Goal: Task Accomplishment & Management: Manage account settings

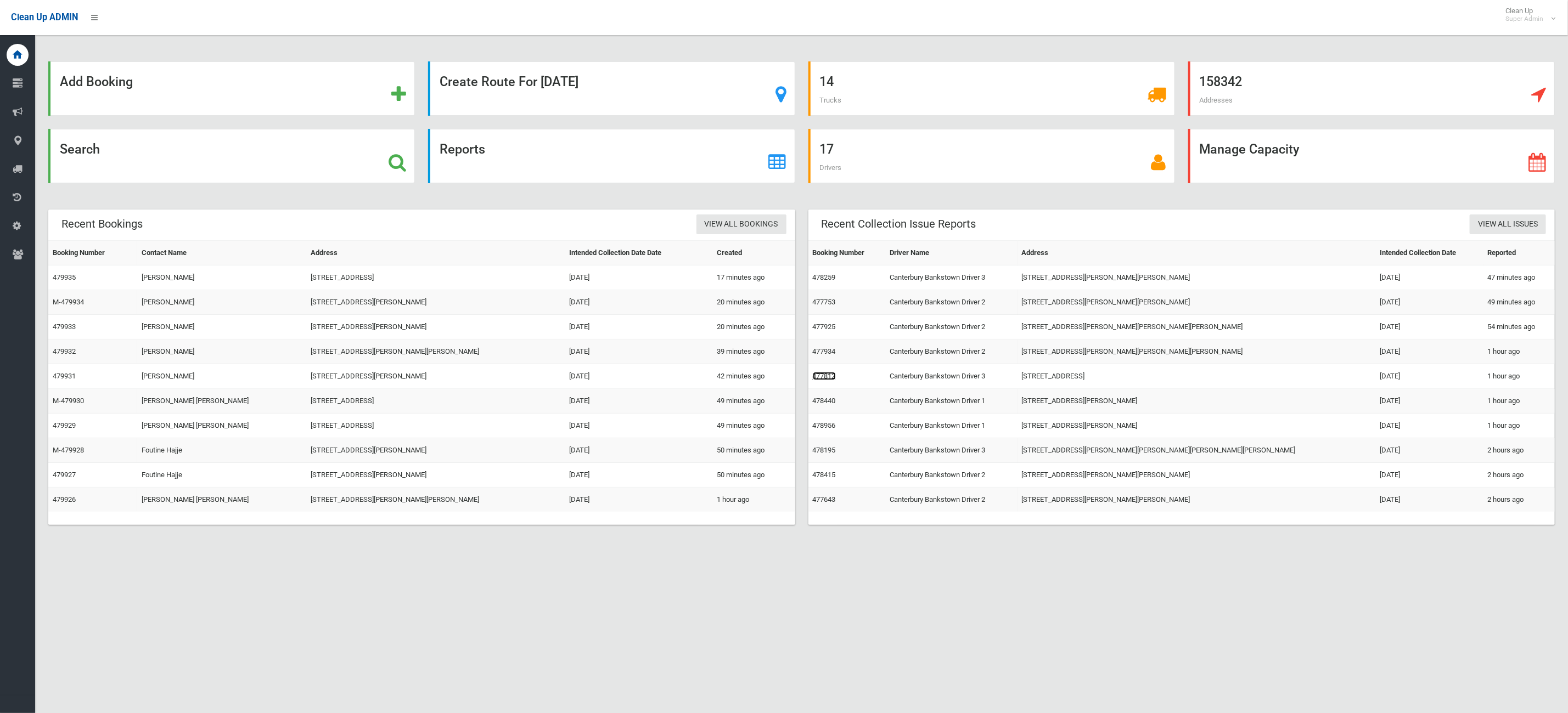
click at [835, 380] on link "477812" at bounding box center [824, 375] width 23 height 8
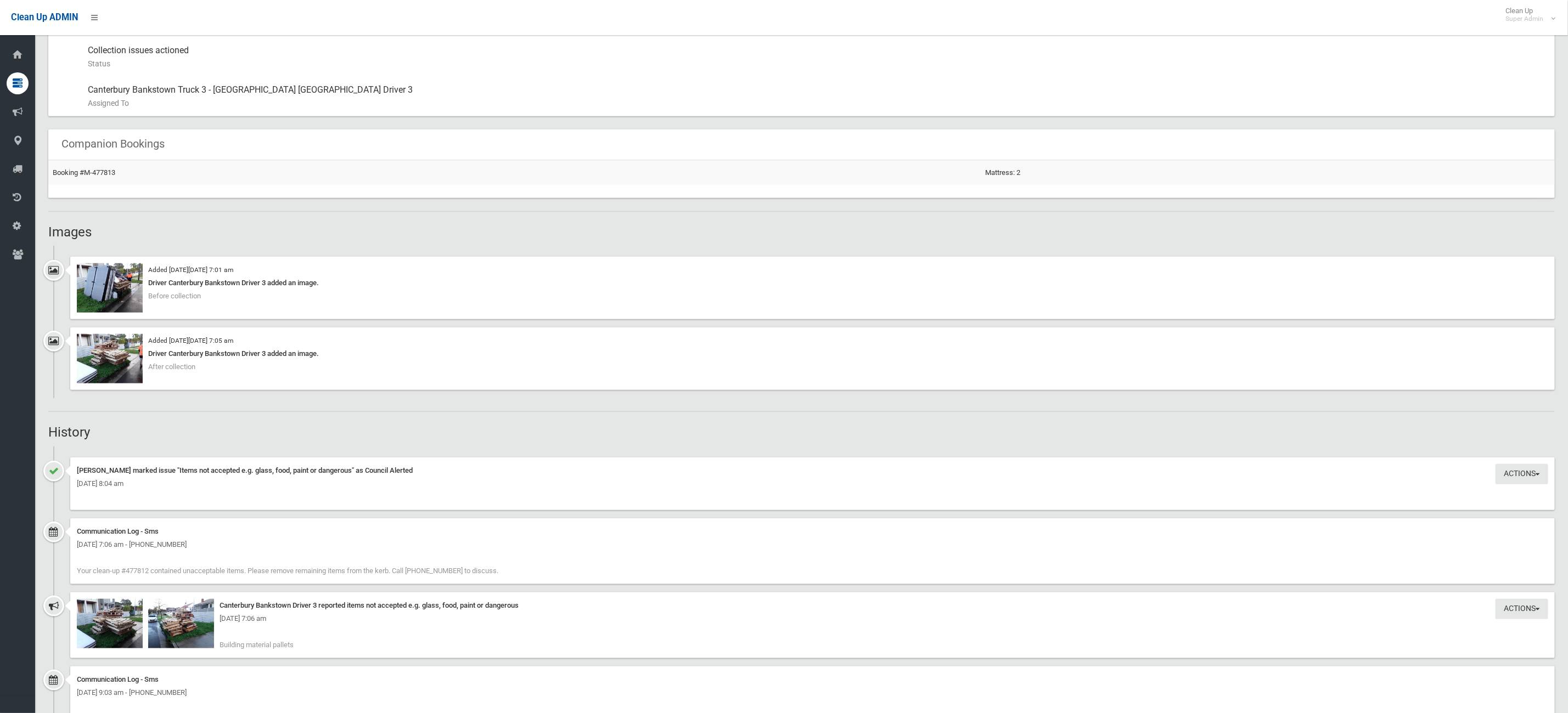
scroll to position [741, 0]
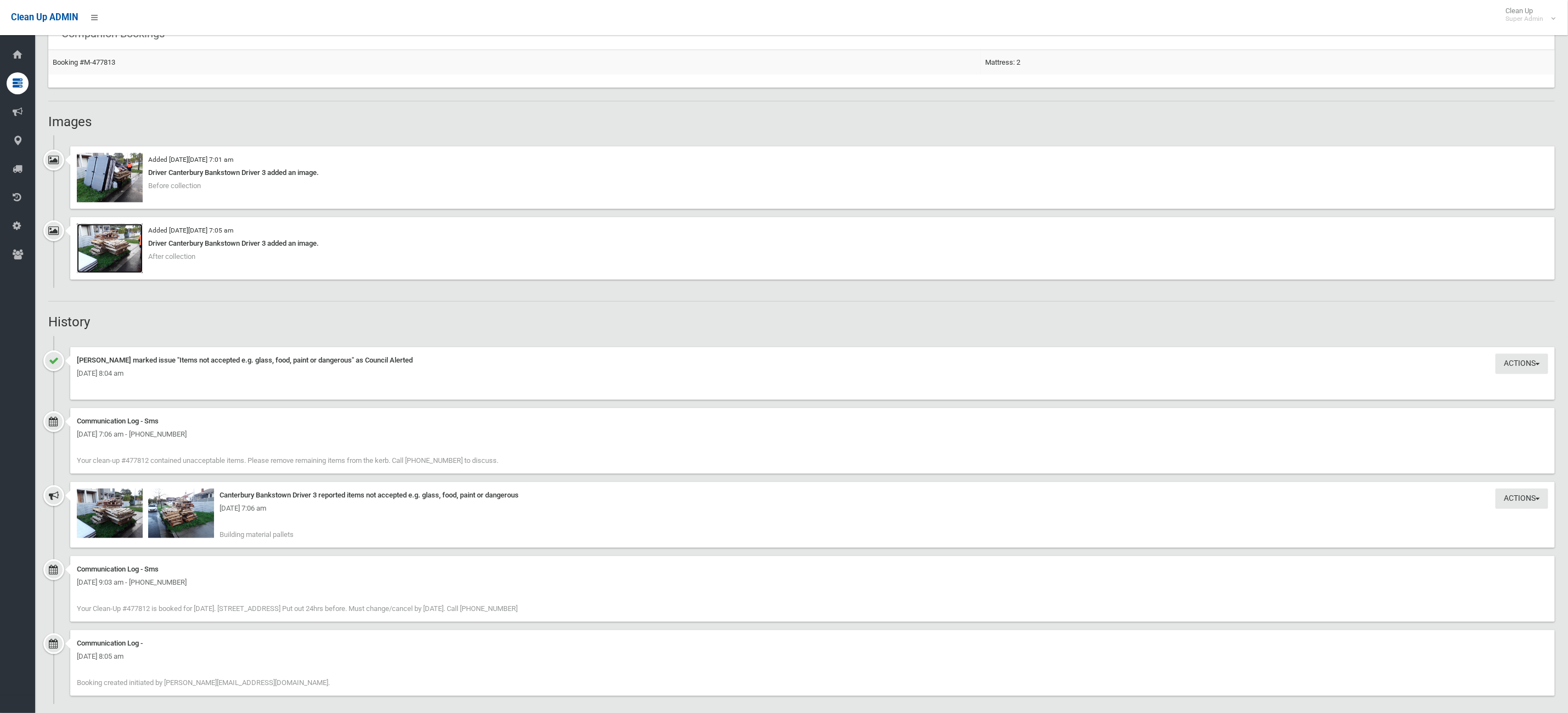
click at [90, 244] on img at bounding box center [110, 248] width 66 height 49
click at [201, 525] on img at bounding box center [181, 513] width 66 height 49
click at [132, 181] on img at bounding box center [110, 177] width 66 height 49
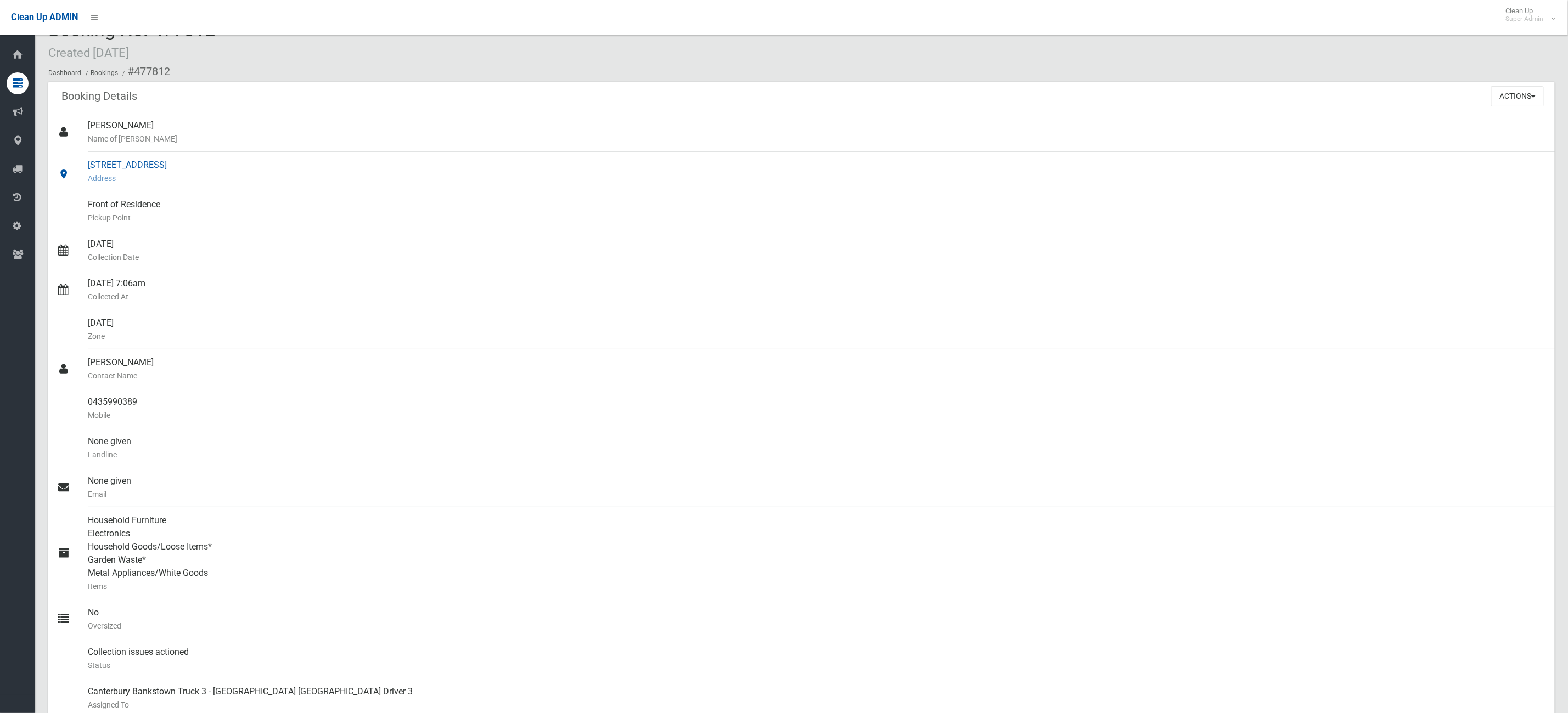
scroll to position [0, 0]
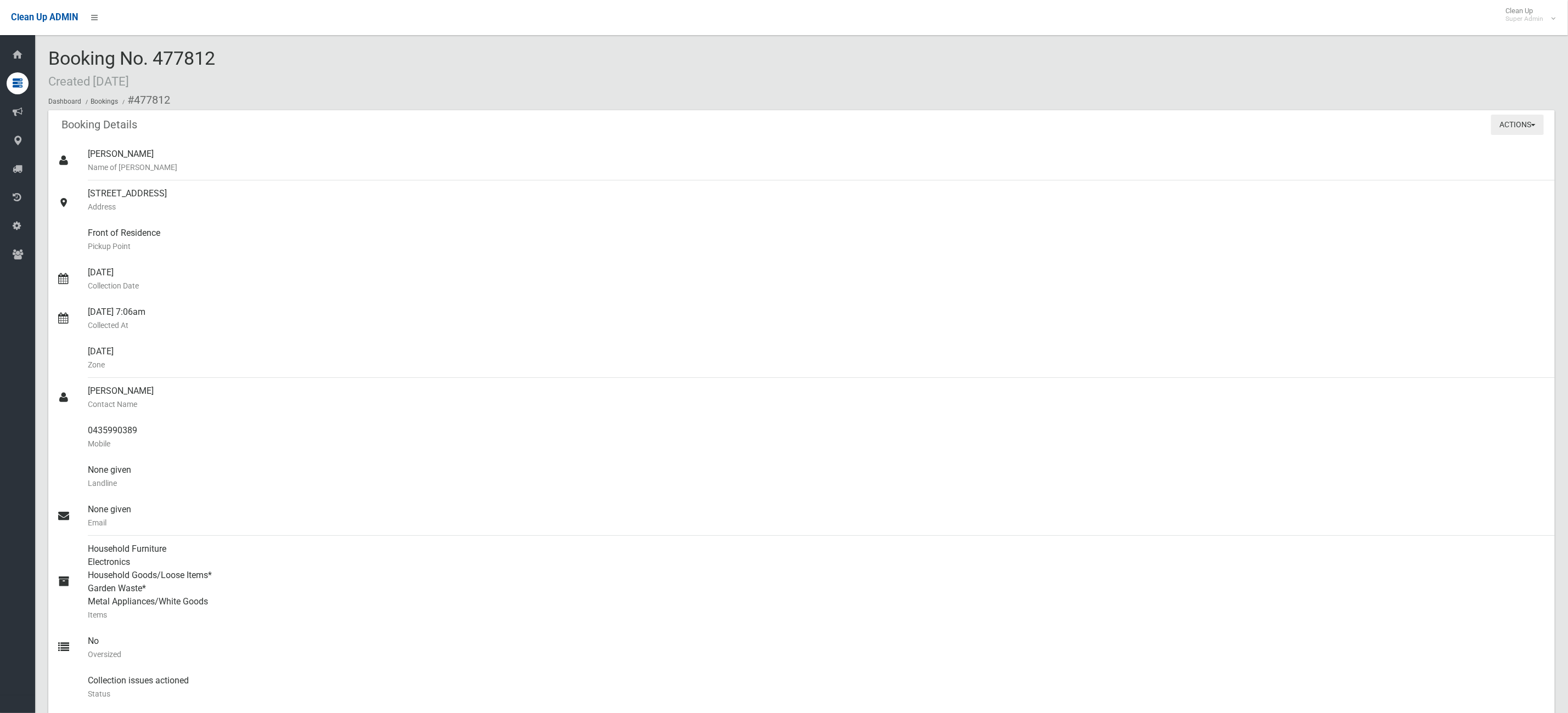
click at [1518, 115] on button "Actions" at bounding box center [1517, 125] width 53 height 20
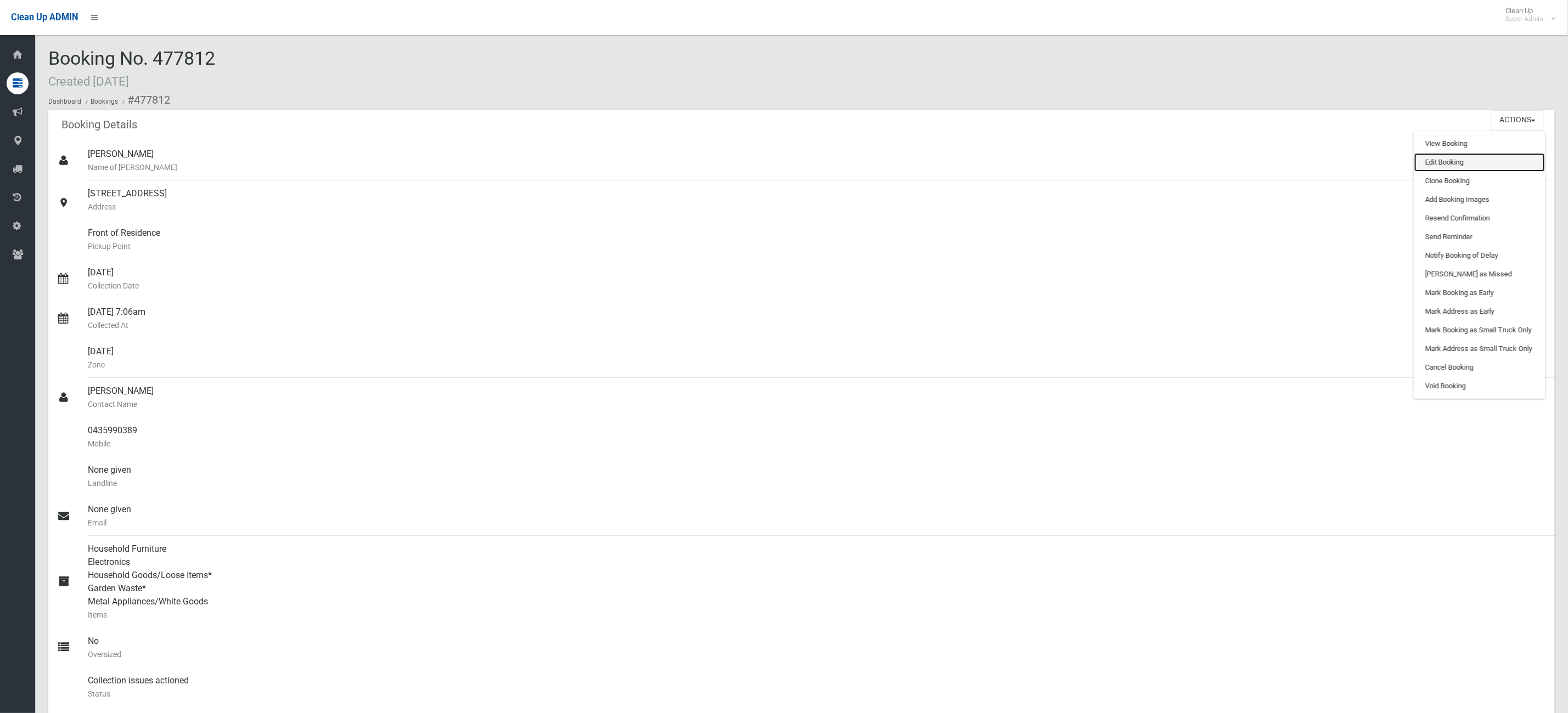
click at [1470, 163] on link "Edit Booking" at bounding box center [1479, 162] width 131 height 19
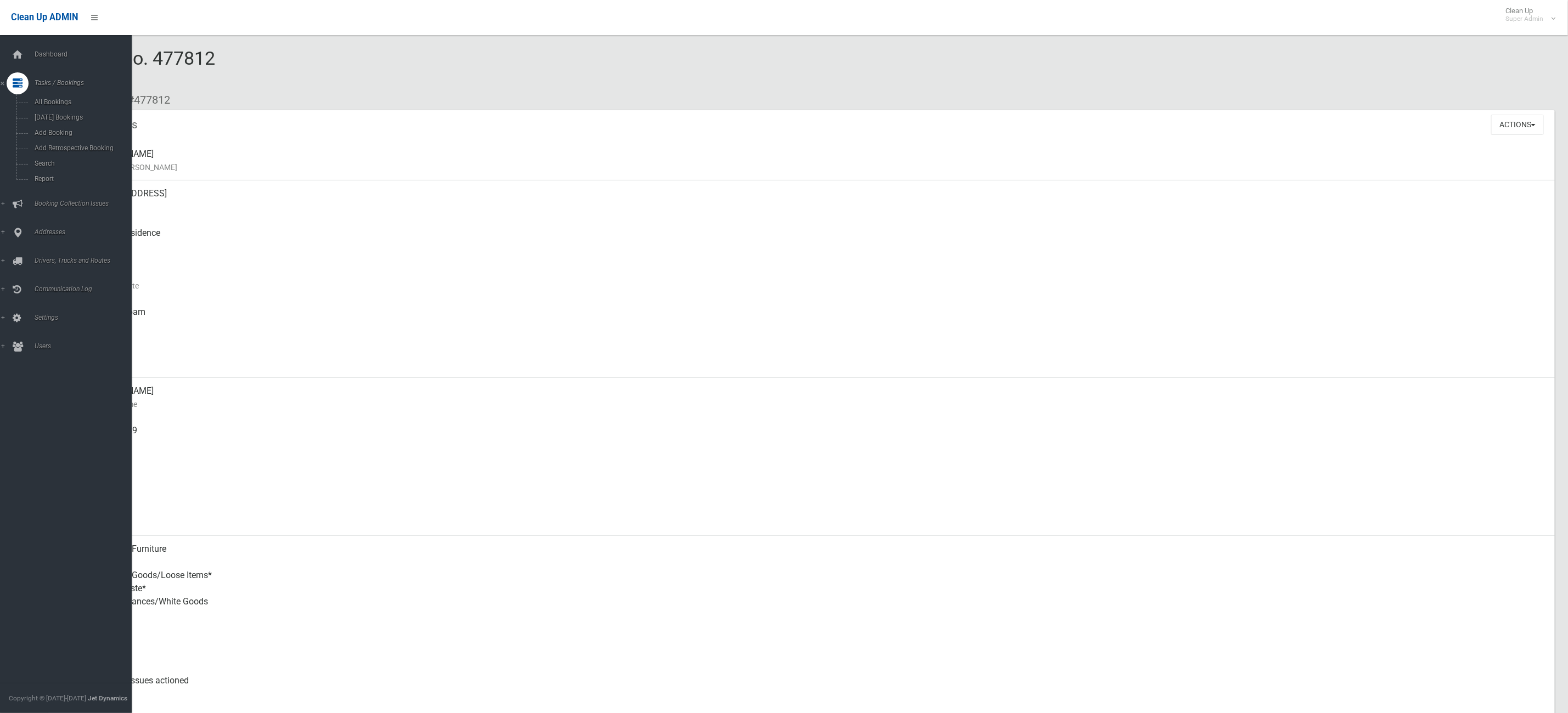
click at [25, 30] on div "Clean Up ADMIN" at bounding box center [39, 17] width 78 height 35
click at [25, 48] on div at bounding box center [18, 55] width 22 height 22
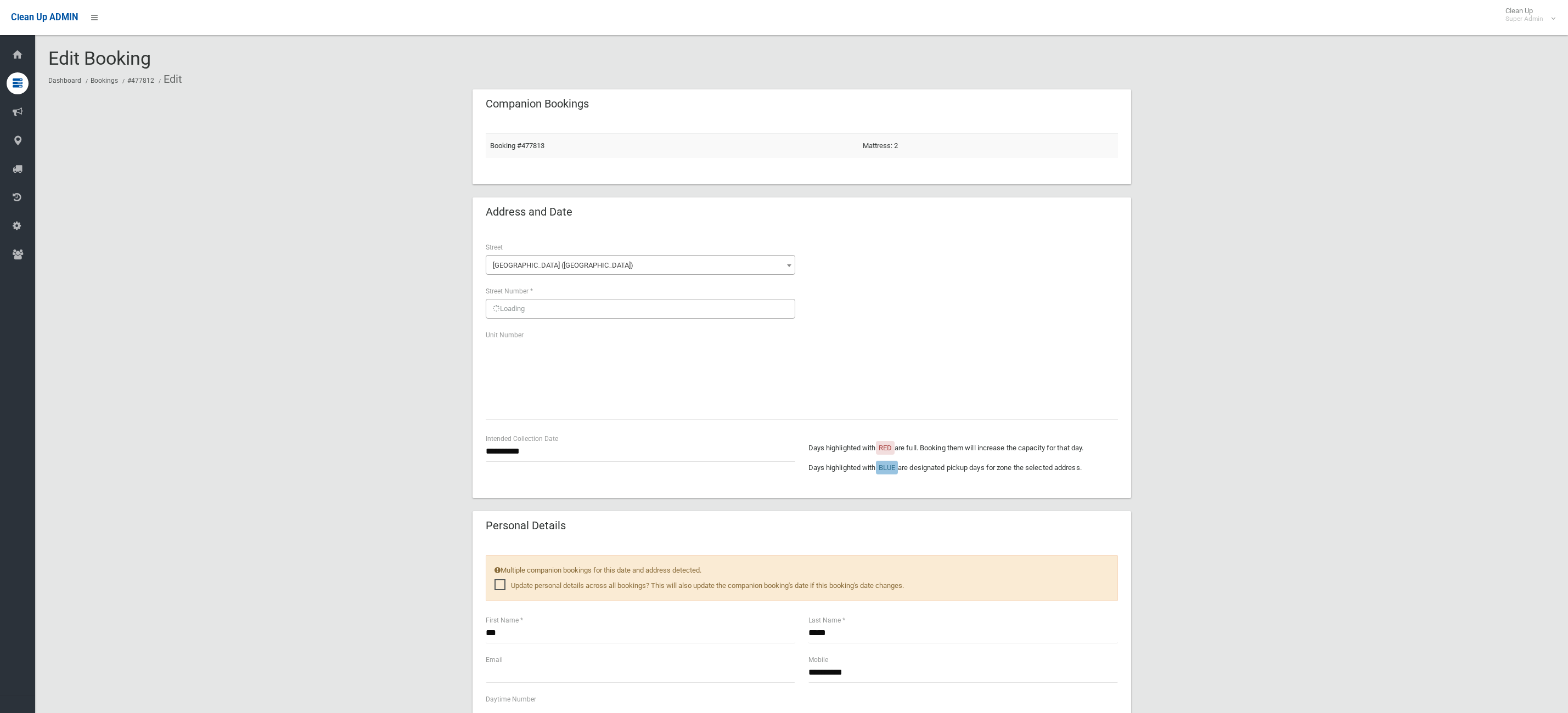
scroll to position [552, 0]
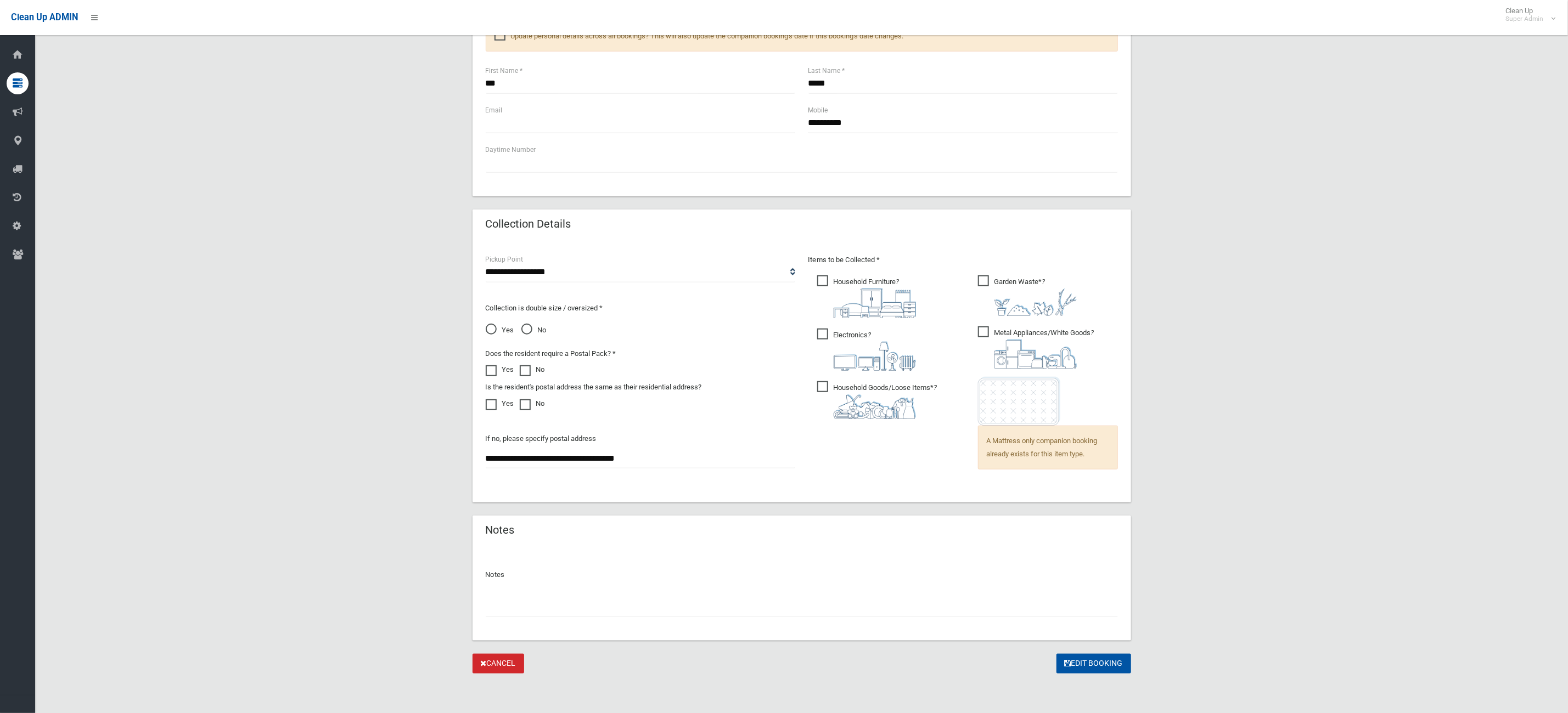
click at [553, 604] on input "text" at bounding box center [801, 607] width 632 height 20
paste input "********"
type input "**********"
click at [1115, 660] on button "Edit Booking" at bounding box center [1094, 664] width 75 height 20
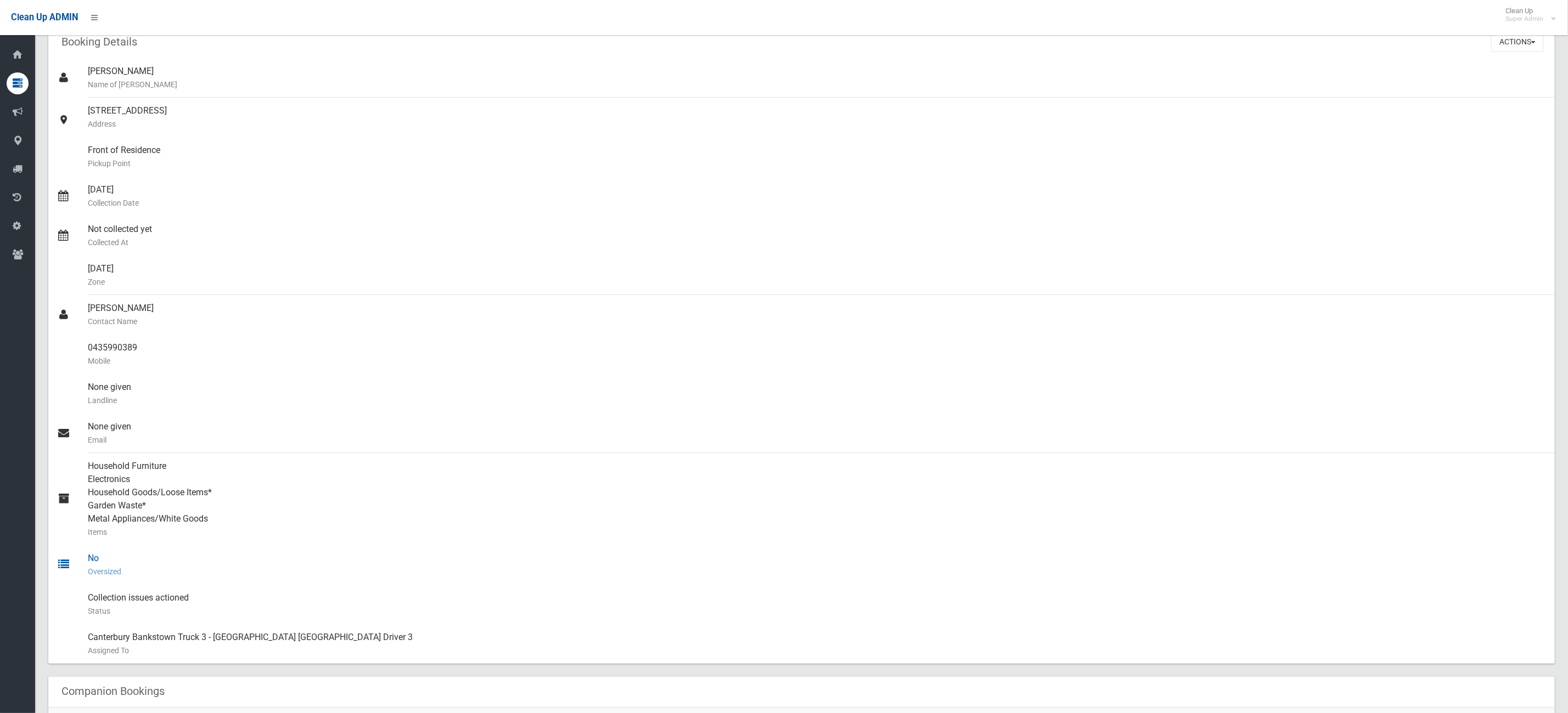
scroll to position [82, 0]
drag, startPoint x: 86, startPoint y: 305, endPoint x: 165, endPoint y: 337, distance: 85.2
click at [165, 337] on ul "Rachael Barnes Name of Booker 26A Goonaroi Street, VILLAWOOD NSW 2163 Address F…" at bounding box center [801, 361] width 1506 height 606
copy ul "Sam Mawas Contact Name 0435990389"
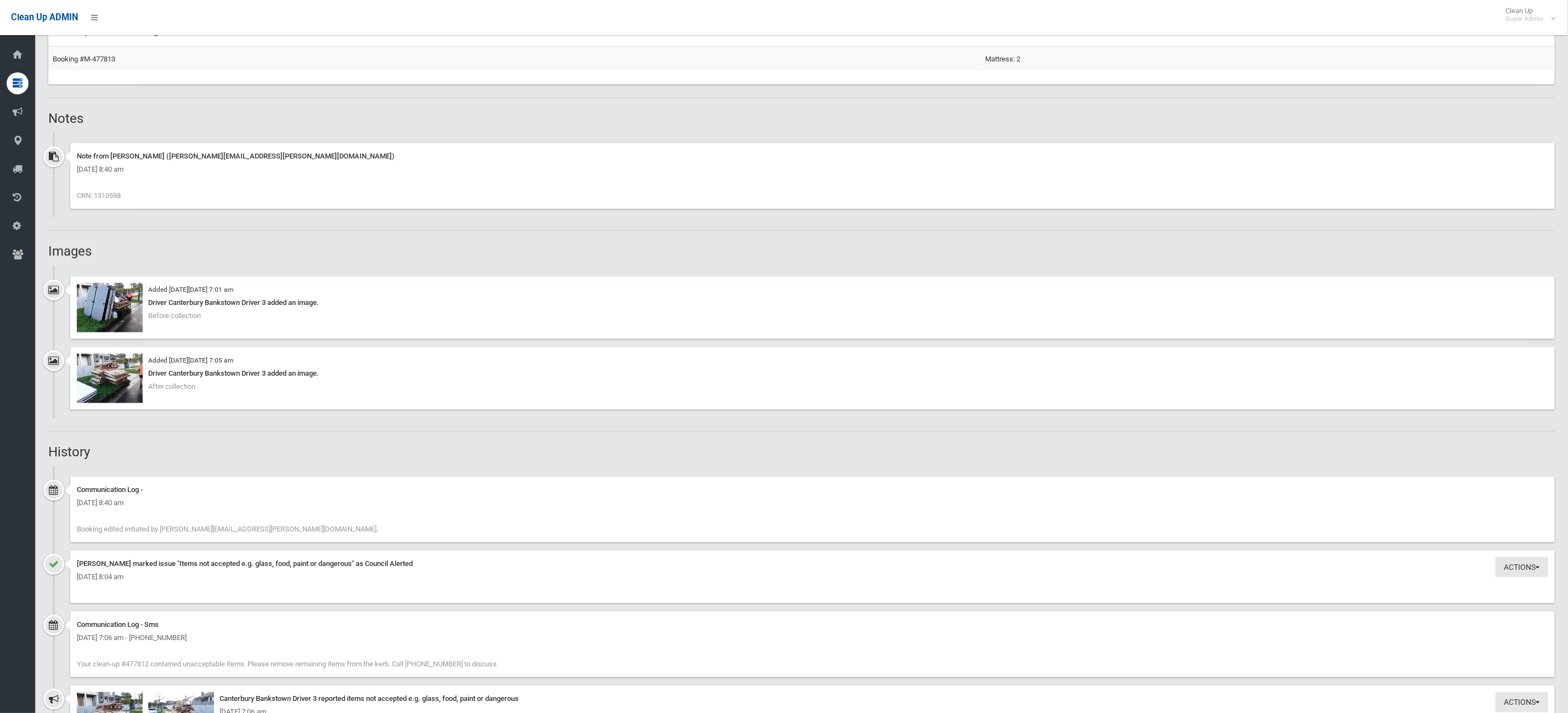
scroll to position [823, 0]
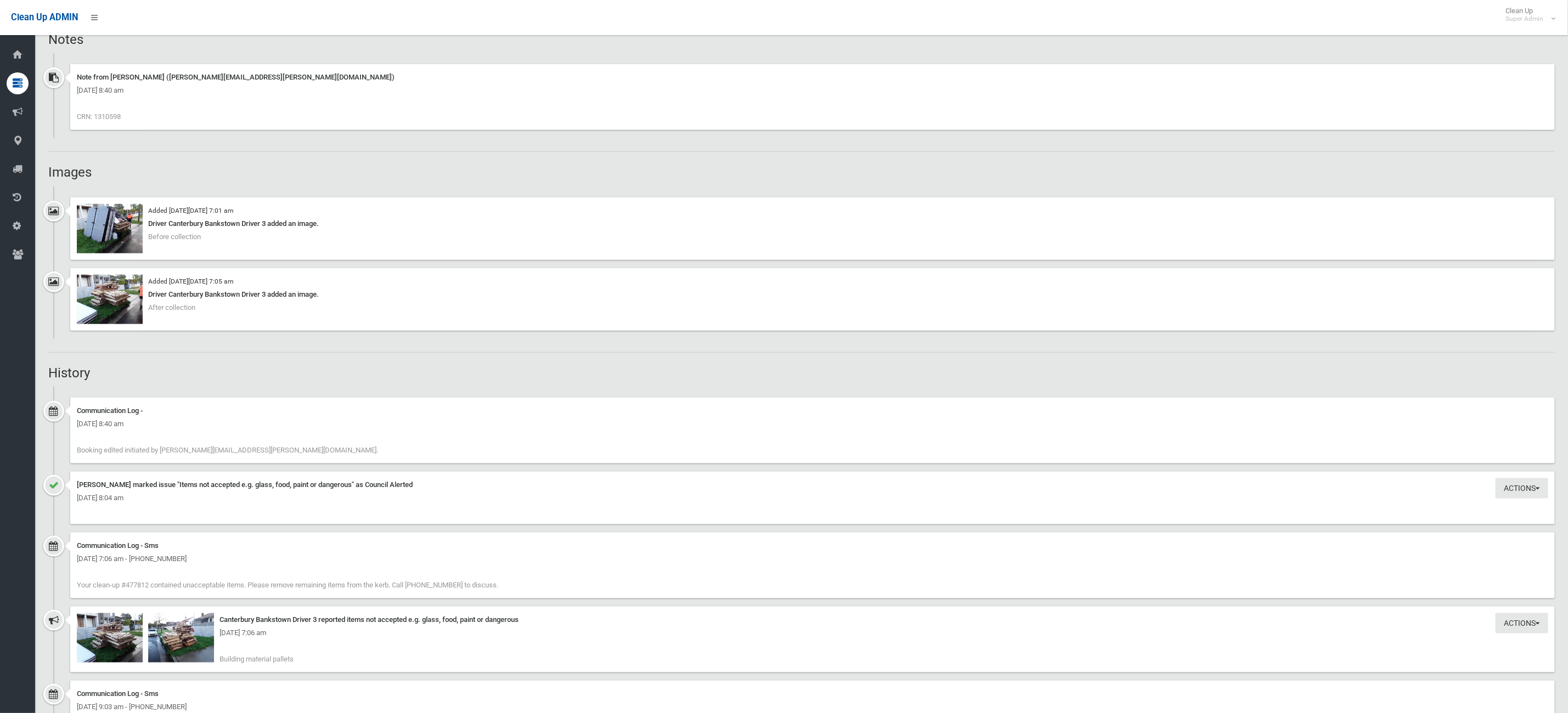
drag, startPoint x: 453, startPoint y: 668, endPoint x: 86, endPoint y: 624, distance: 369.6
click at [86, 624] on div "Actions Take Action Canterbury Bankstown Driver 3 reported items not accepted e…" at bounding box center [812, 640] width 1484 height 66
copy div "Actions Take Action Canterbury Bankstown Driver 3 reported items not accepted e…"
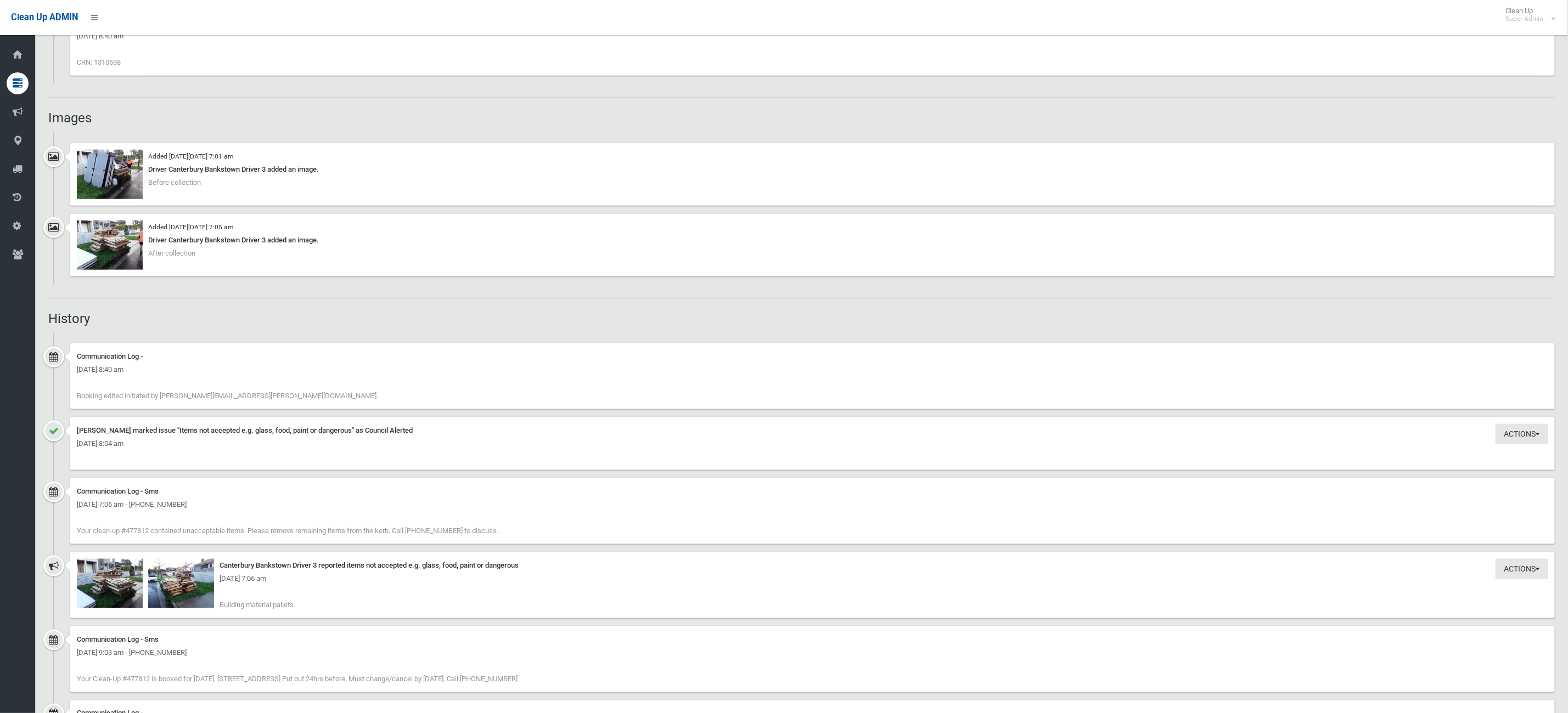
scroll to position [876, 0]
click at [428, 106] on div "Booking Details Actions View Booking Edit Booking Clone Booking Add Booking Ima…" at bounding box center [801, 5] width 1506 height 1542
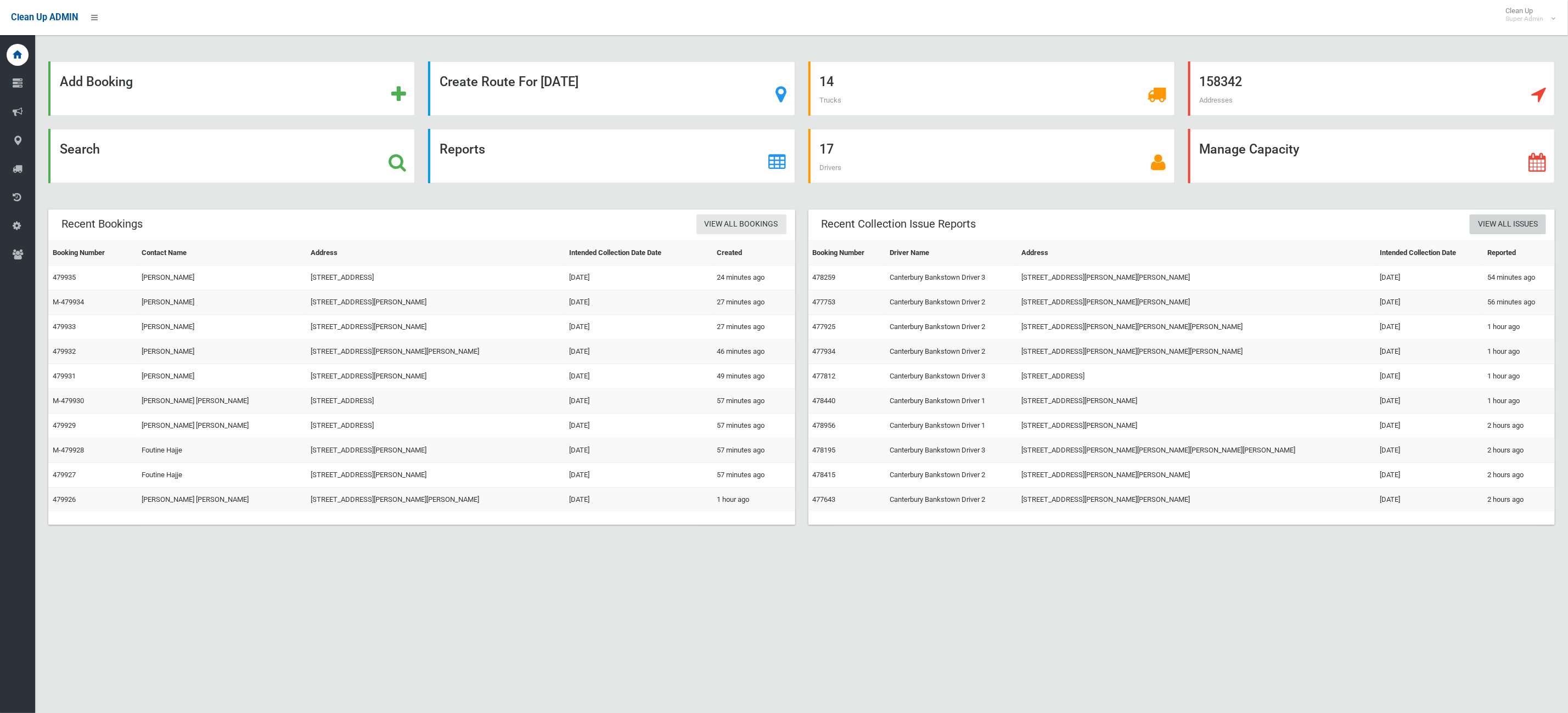
click at [1508, 231] on link "View All Issues" at bounding box center [1507, 225] width 76 height 20
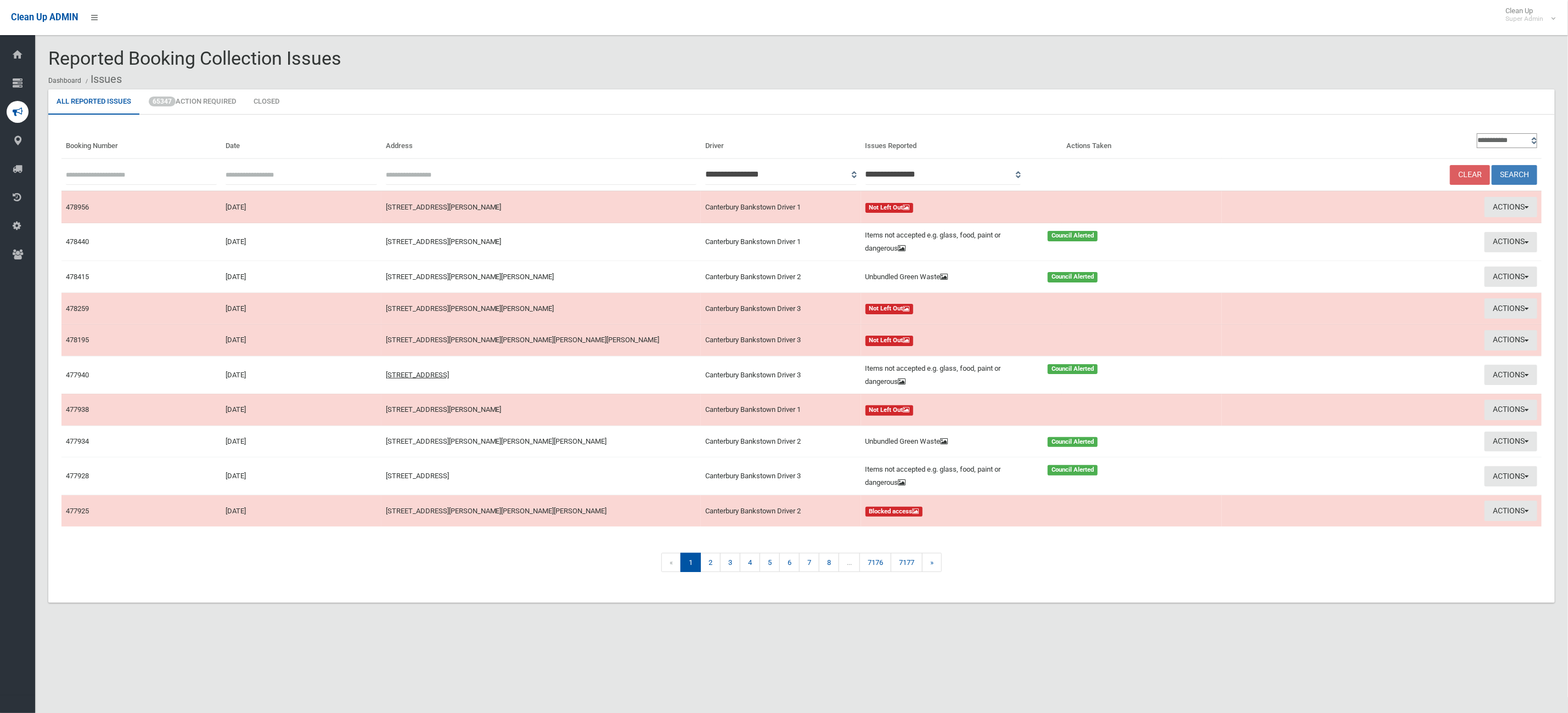
type input "**********"
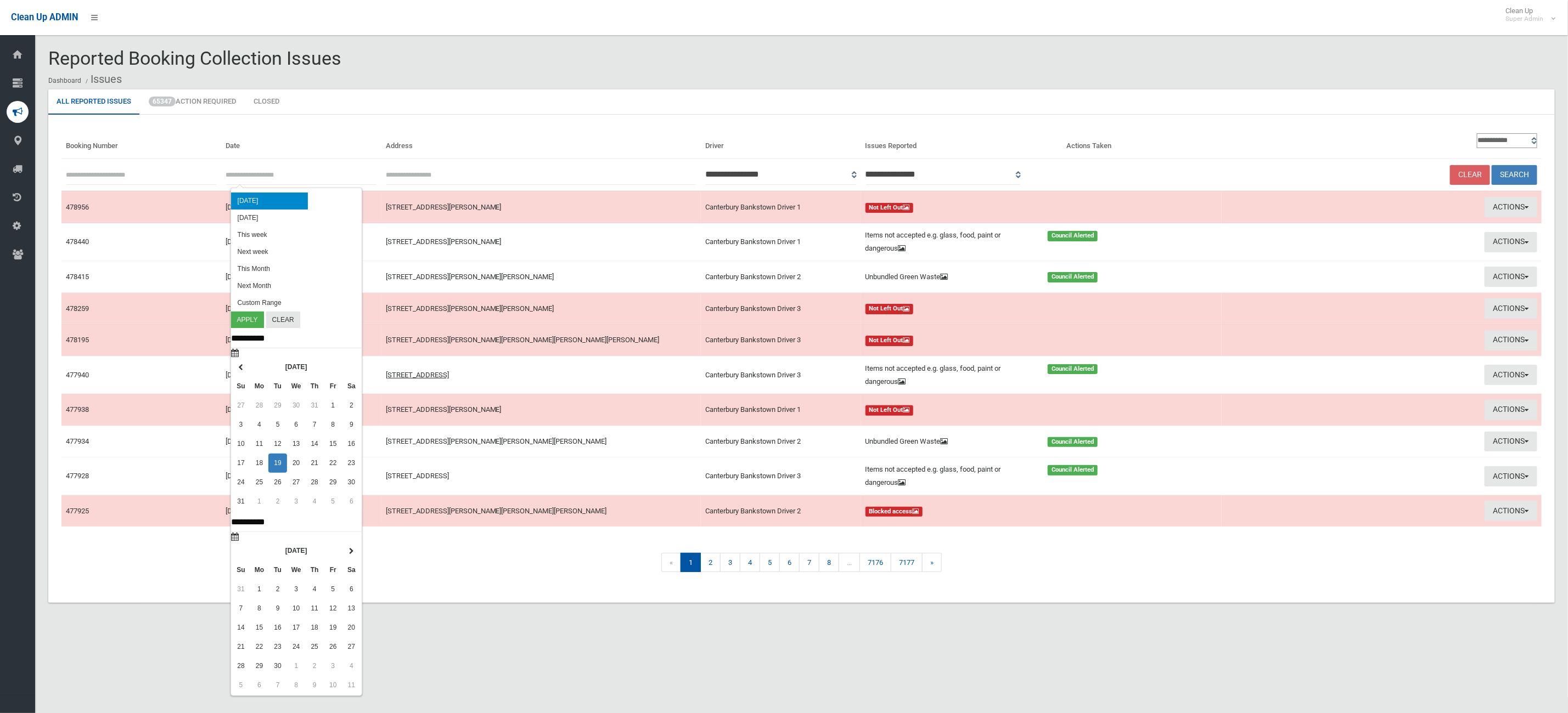
click at [251, 182] on input "text" at bounding box center [301, 175] width 151 height 20
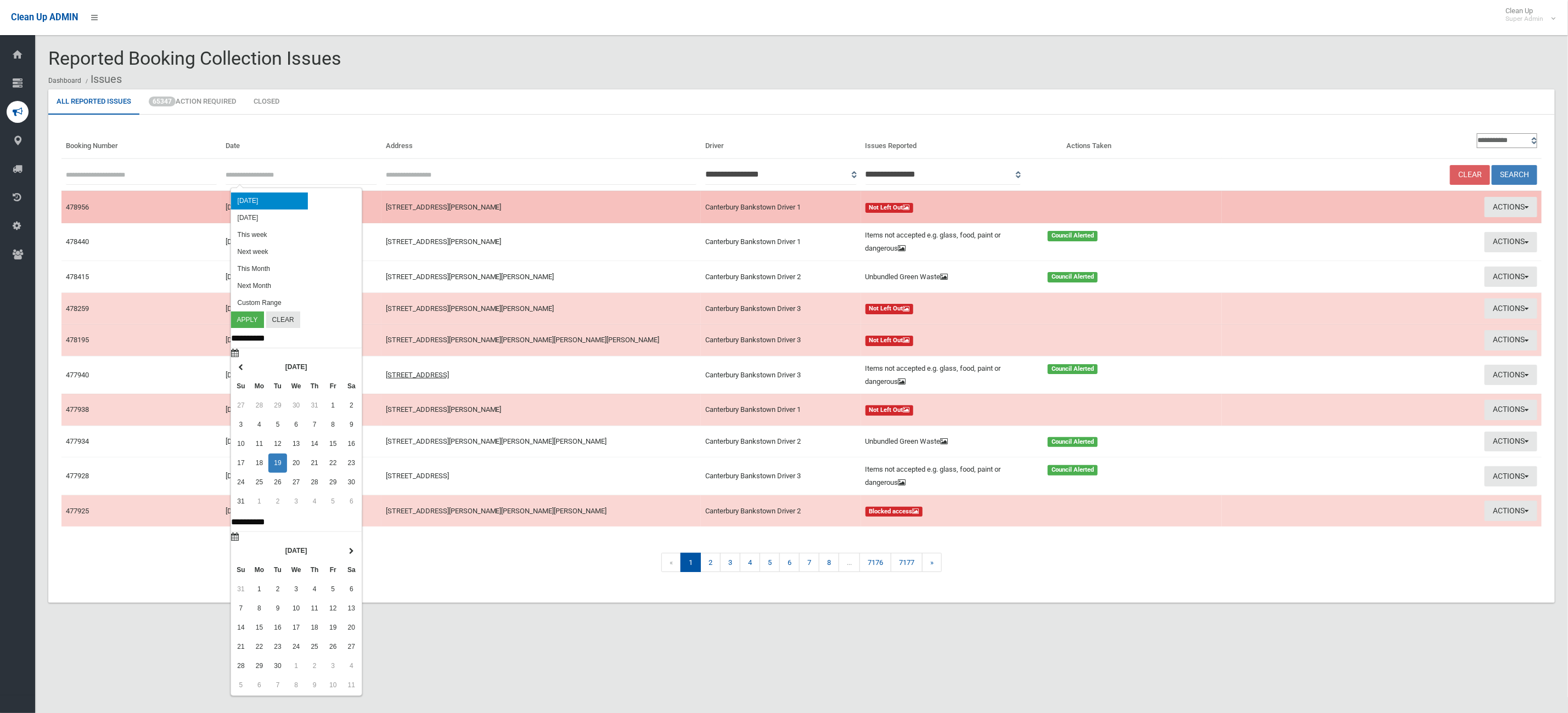
click at [249, 195] on li "Today" at bounding box center [269, 201] width 77 height 17
type input "**********"
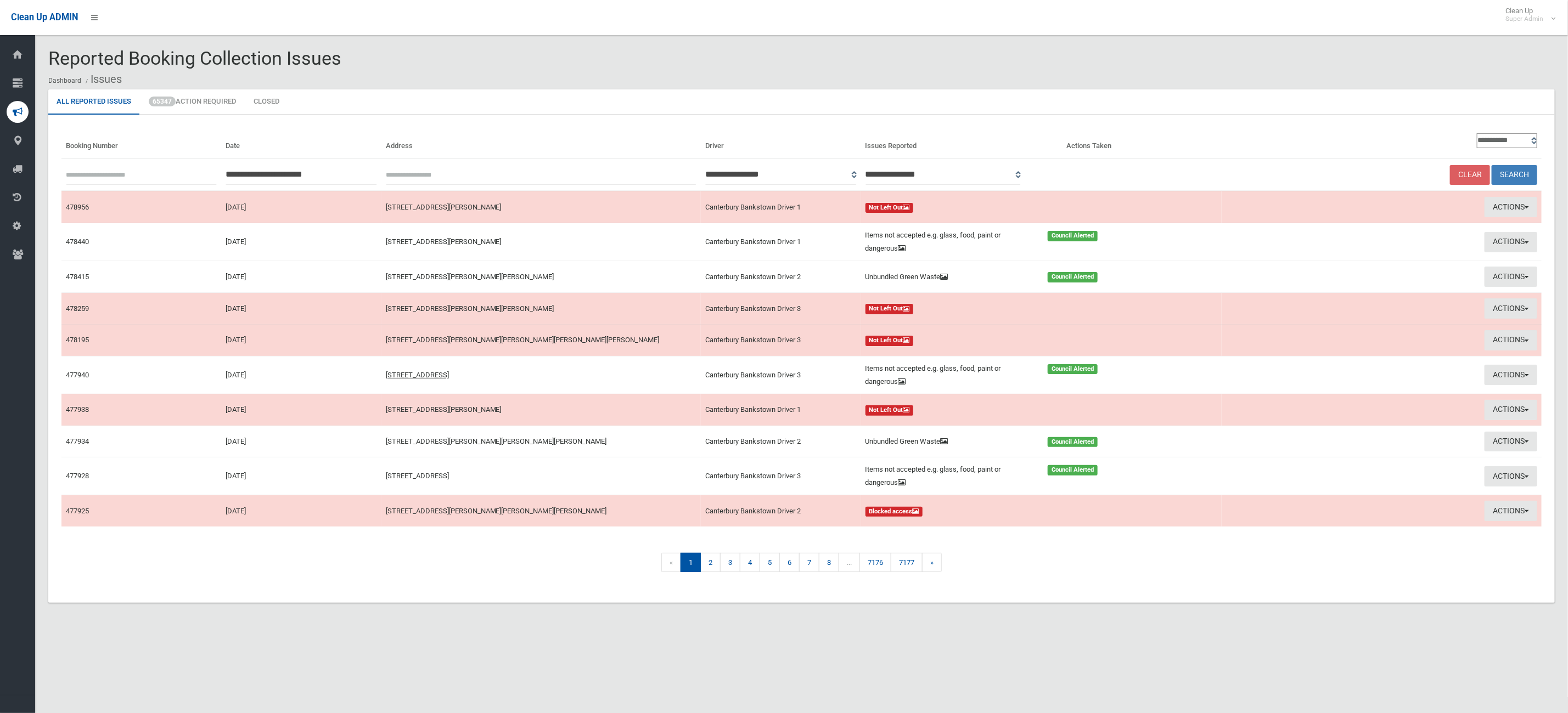
click at [1521, 142] on select "**********" at bounding box center [1506, 141] width 60 height 15
select select "**"
click at [1476, 134] on select "**********" at bounding box center [1506, 141] width 60 height 15
click at [1520, 176] on button "Search" at bounding box center [1514, 175] width 46 height 20
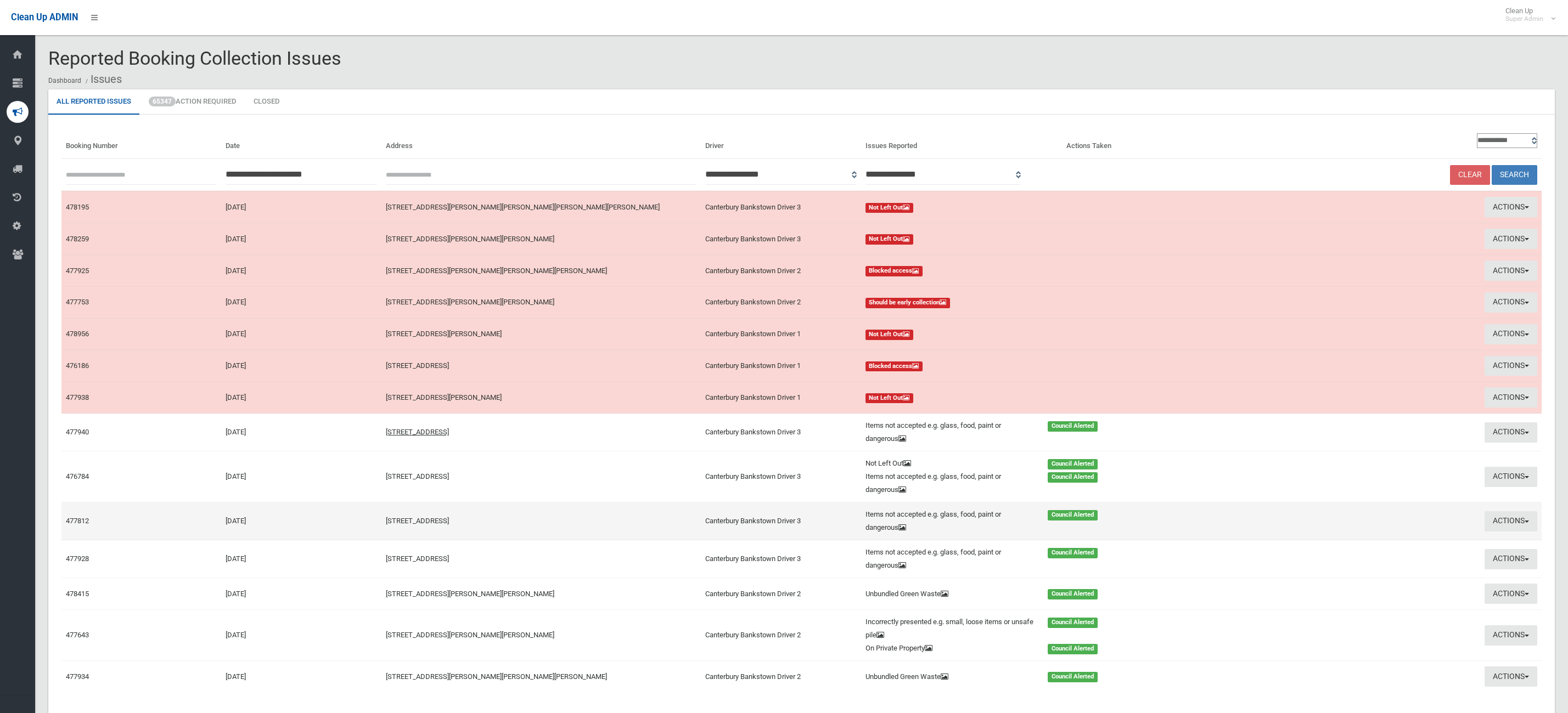
scroll to position [40, 0]
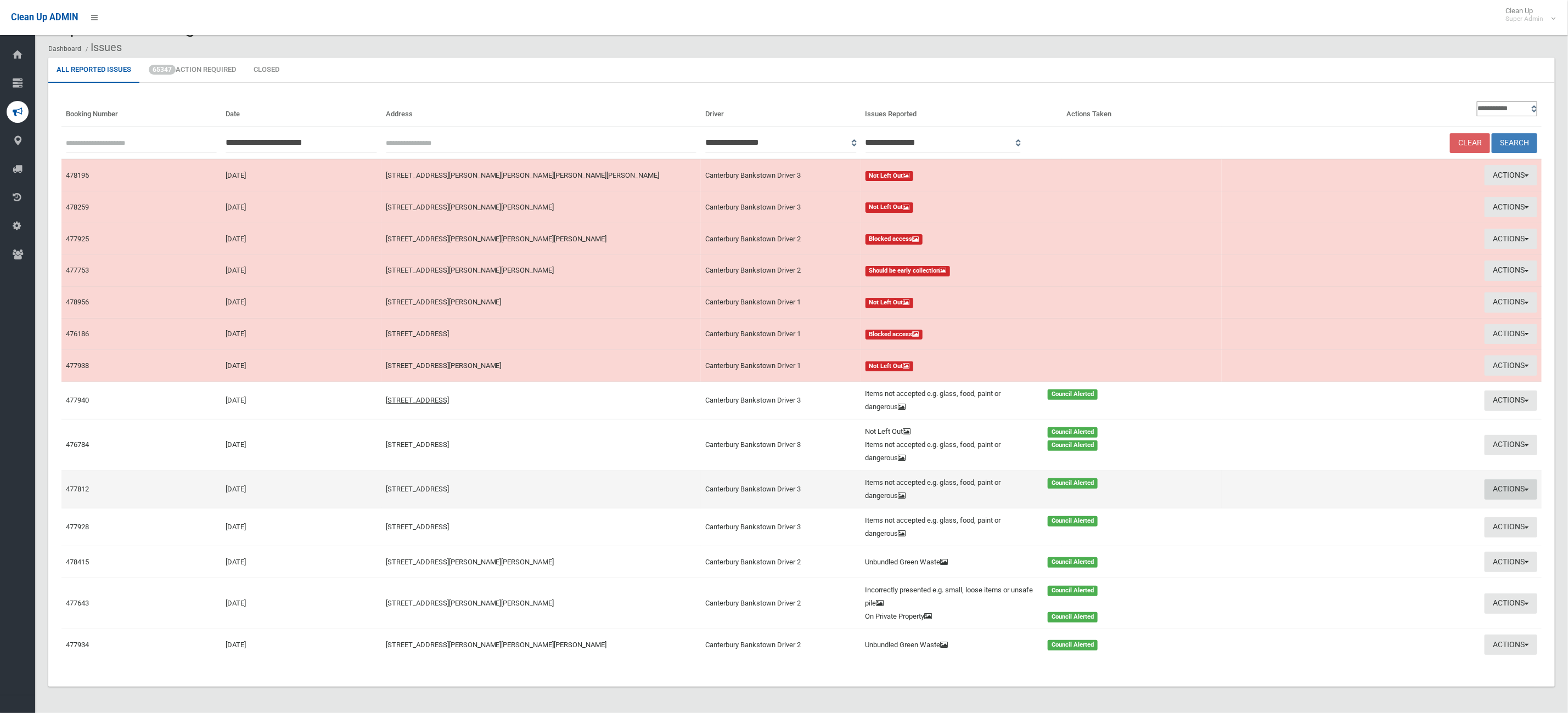
click at [1495, 484] on button "Actions" at bounding box center [1510, 489] width 53 height 20
click at [1244, 533] on link "Edit Actions Taken" at bounding box center [1291, 531] width 131 height 19
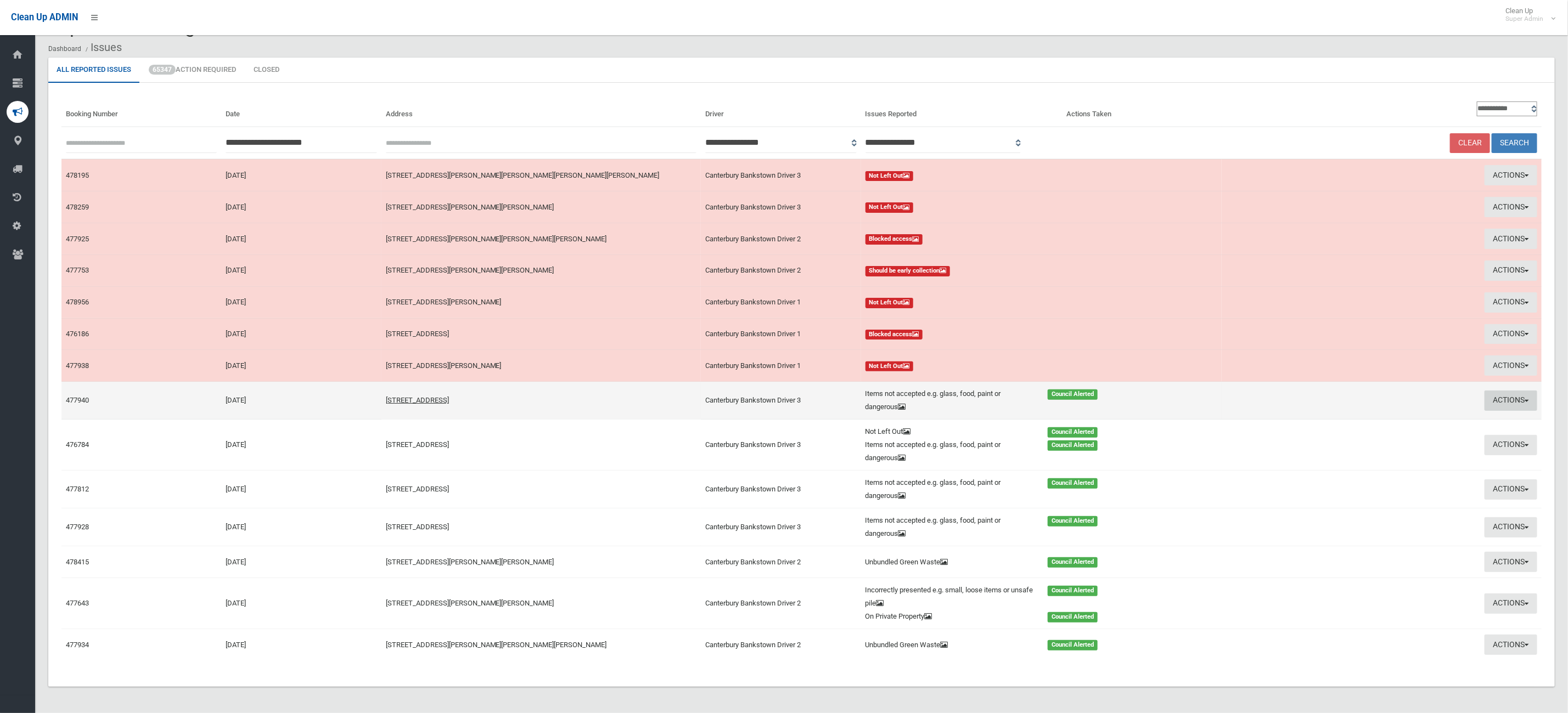
drag, startPoint x: 1508, startPoint y: 408, endPoint x: 1507, endPoint y: 402, distance: 6.1
click at [1508, 408] on td "Actions View Booking Edit Actions Taken" at bounding box center [1381, 400] width 320 height 38
click at [1503, 390] on button "Actions" at bounding box center [1510, 400] width 53 height 20
click at [1249, 423] on link "View Booking" at bounding box center [1291, 423] width 131 height 19
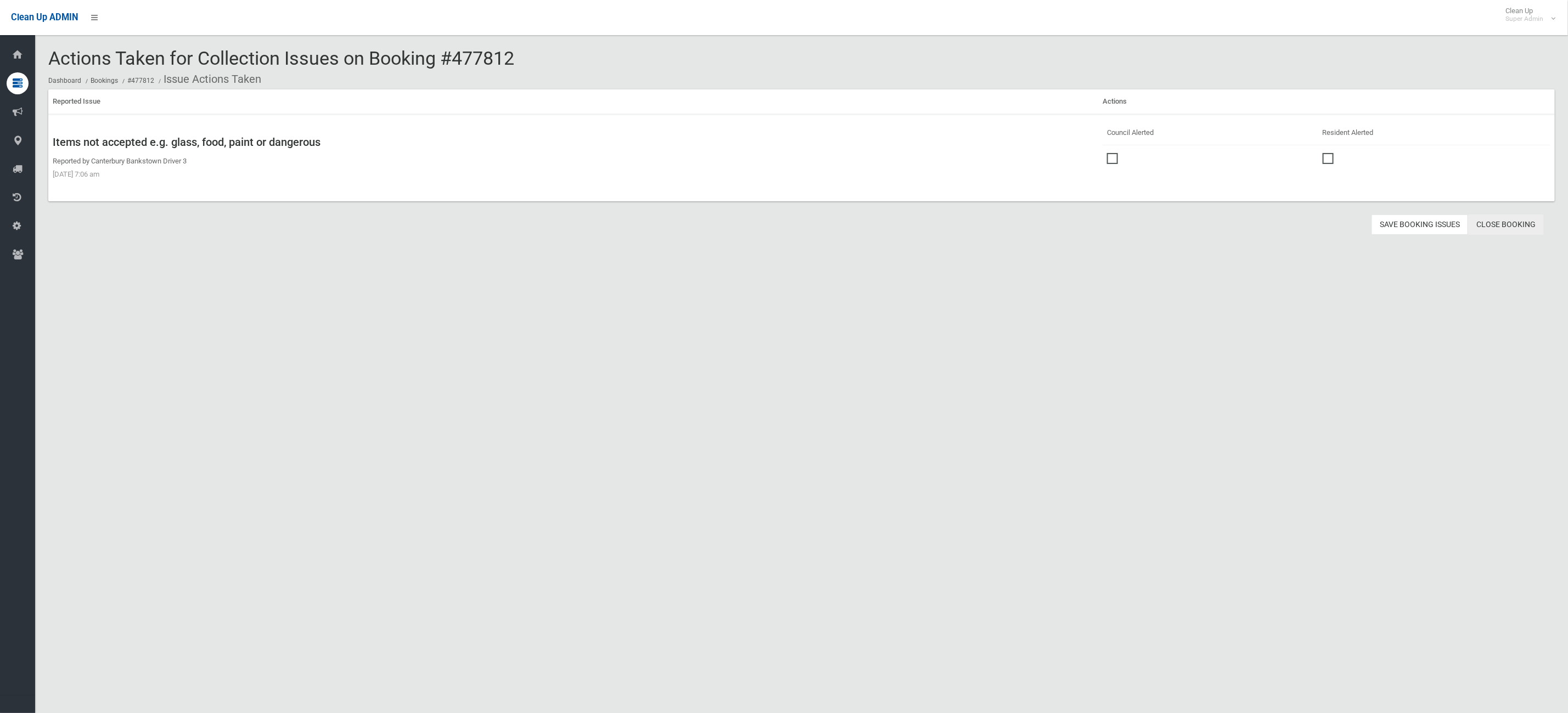
click at [1495, 228] on link "Close Booking" at bounding box center [1506, 225] width 76 height 20
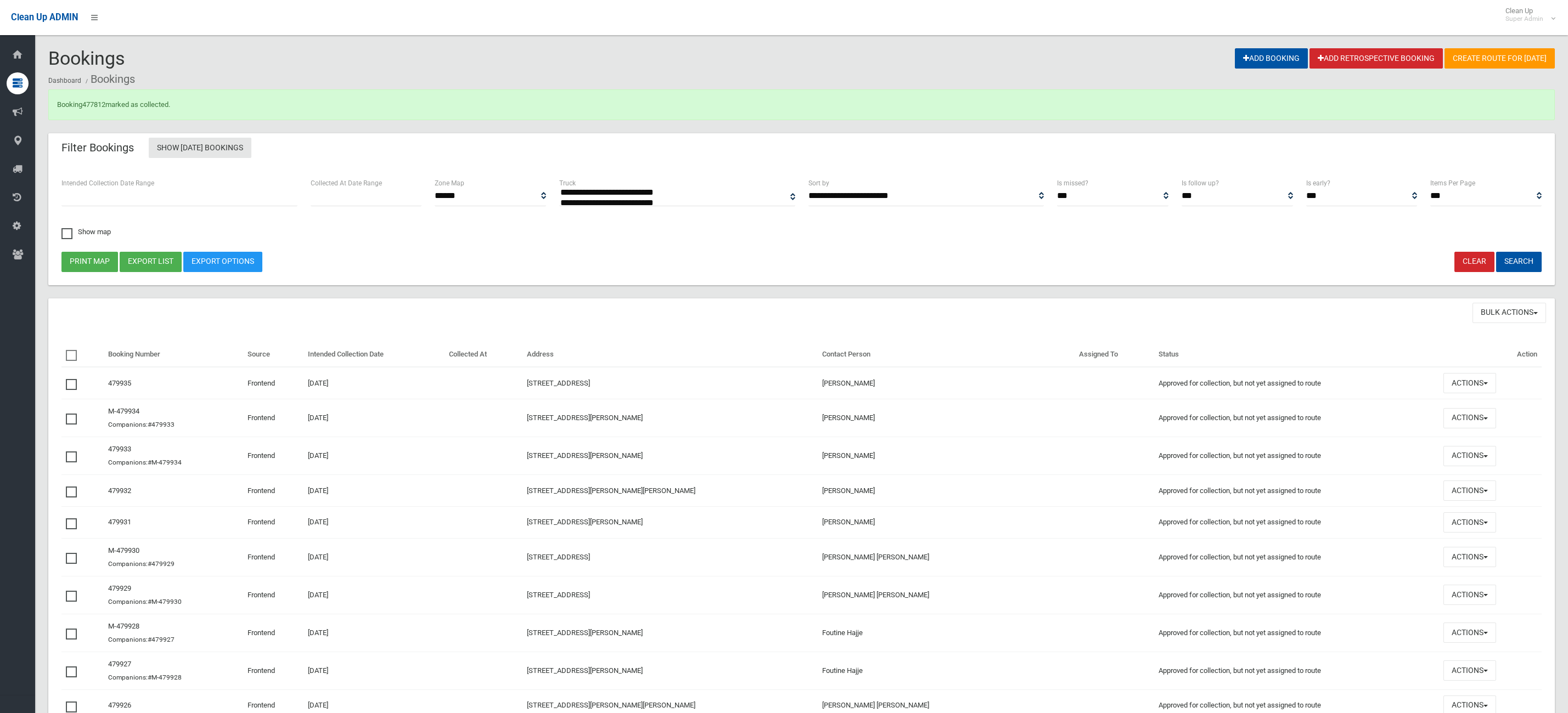
select select
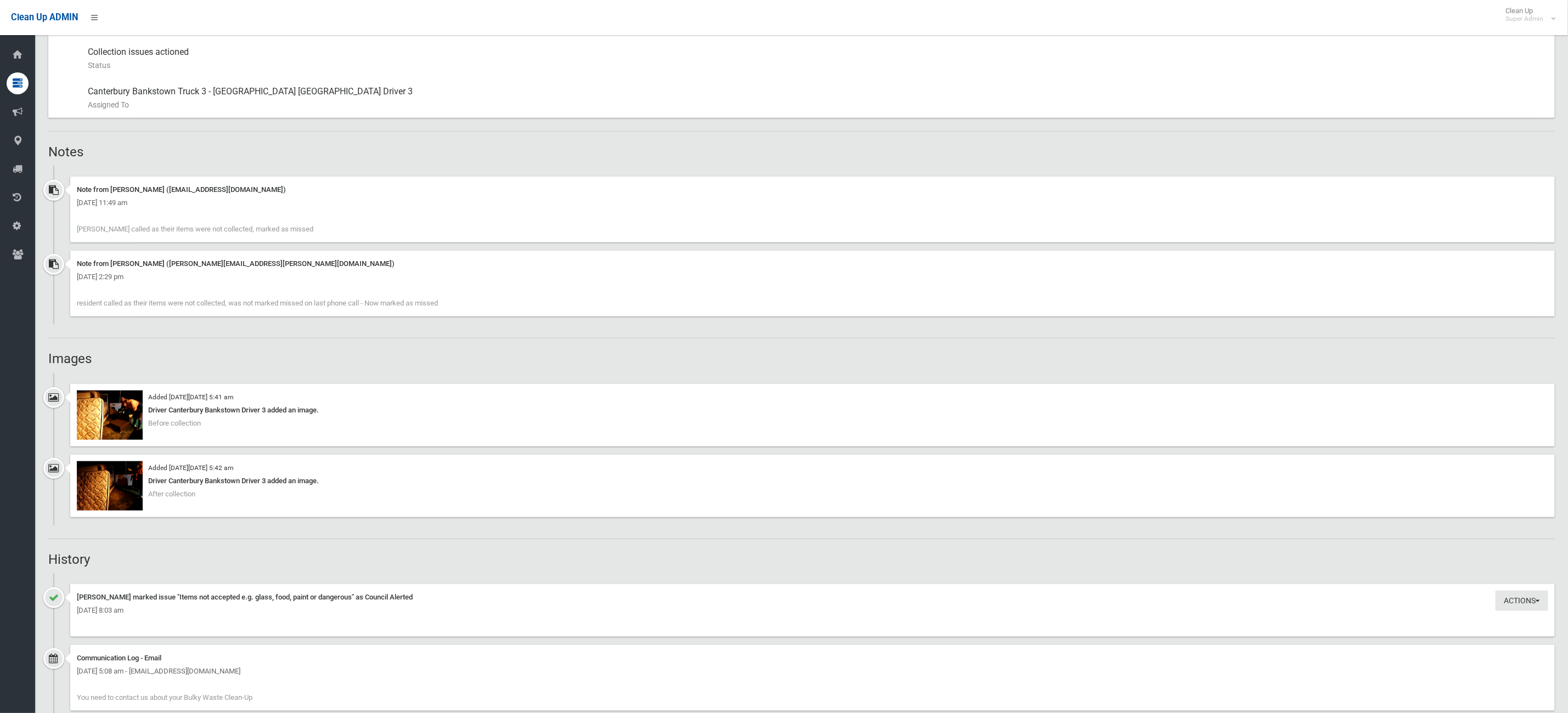
scroll to position [658, 0]
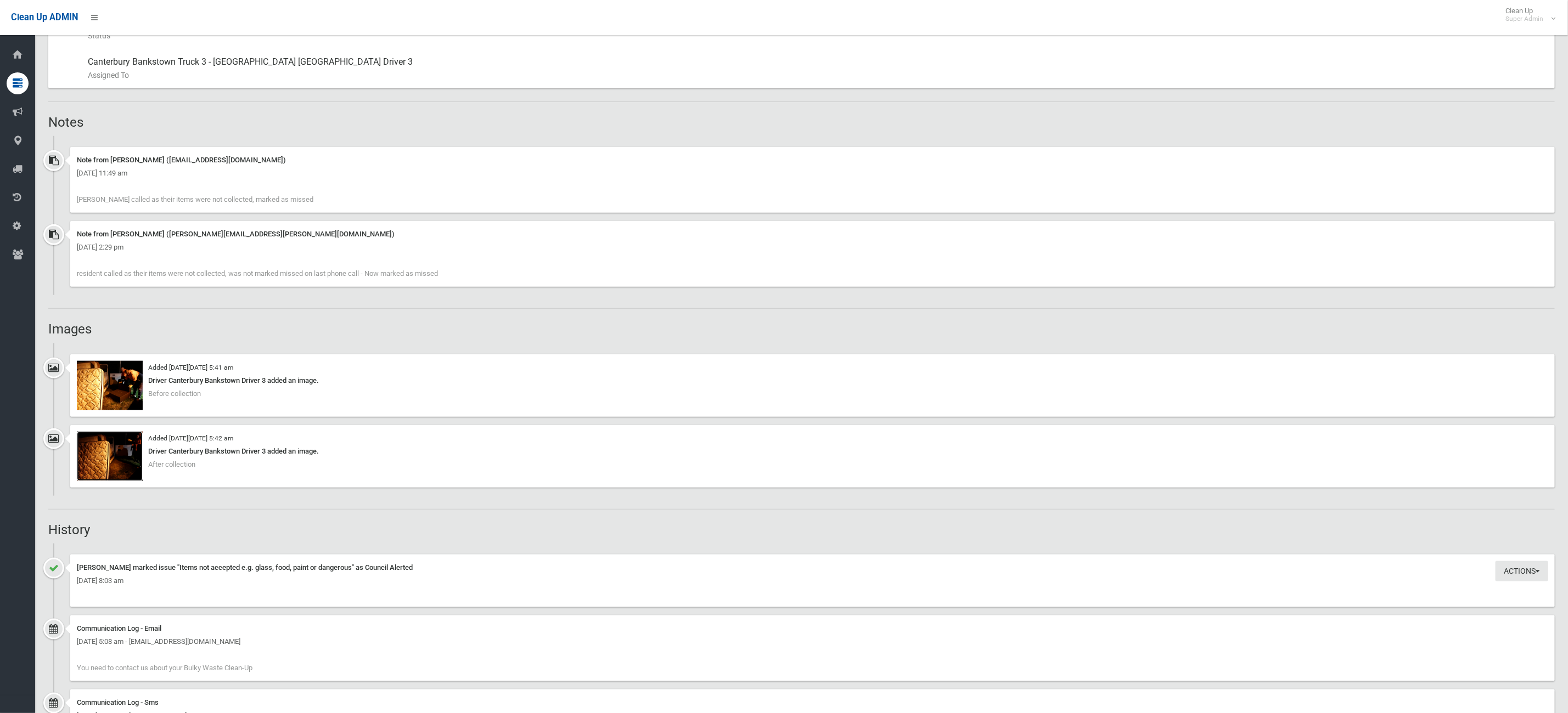
click at [113, 452] on img at bounding box center [110, 455] width 66 height 49
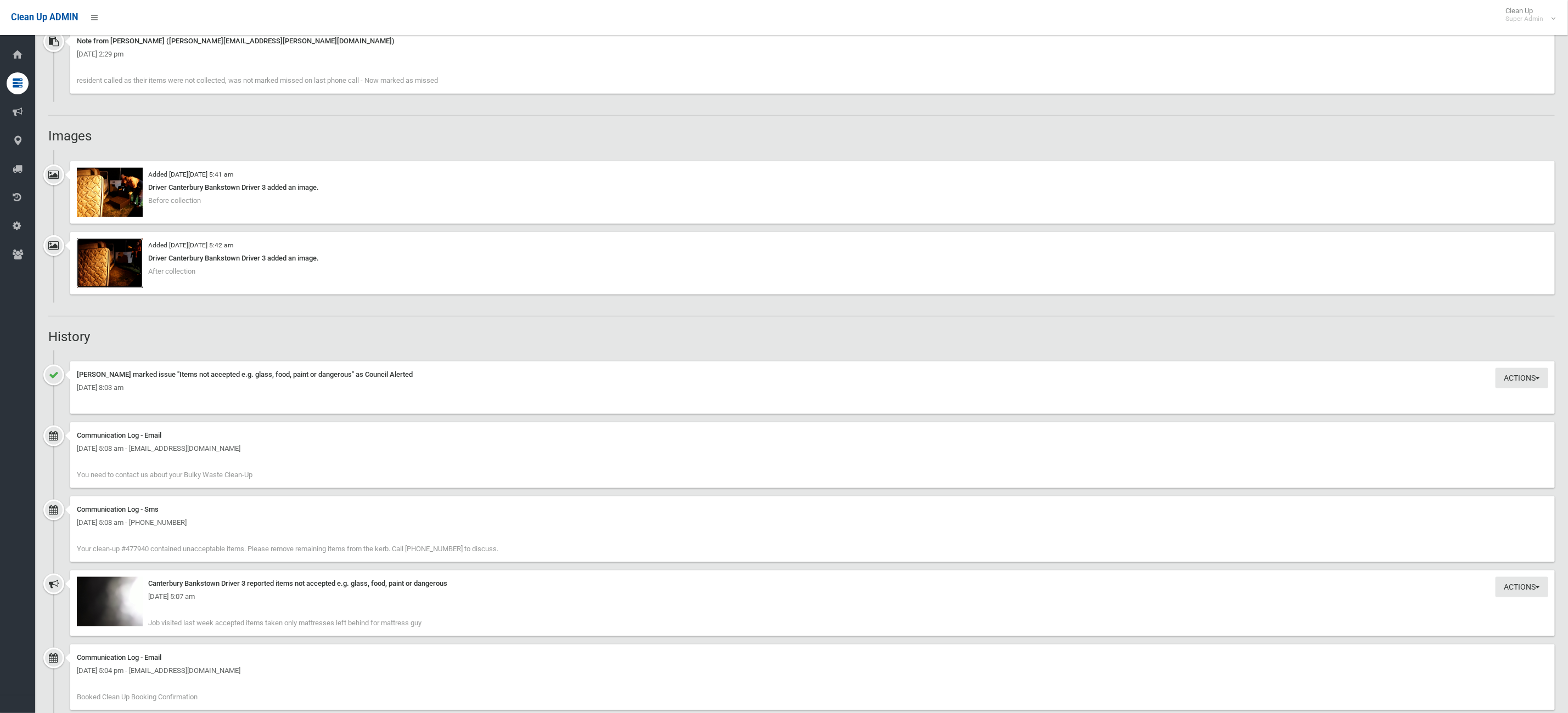
scroll to position [988, 0]
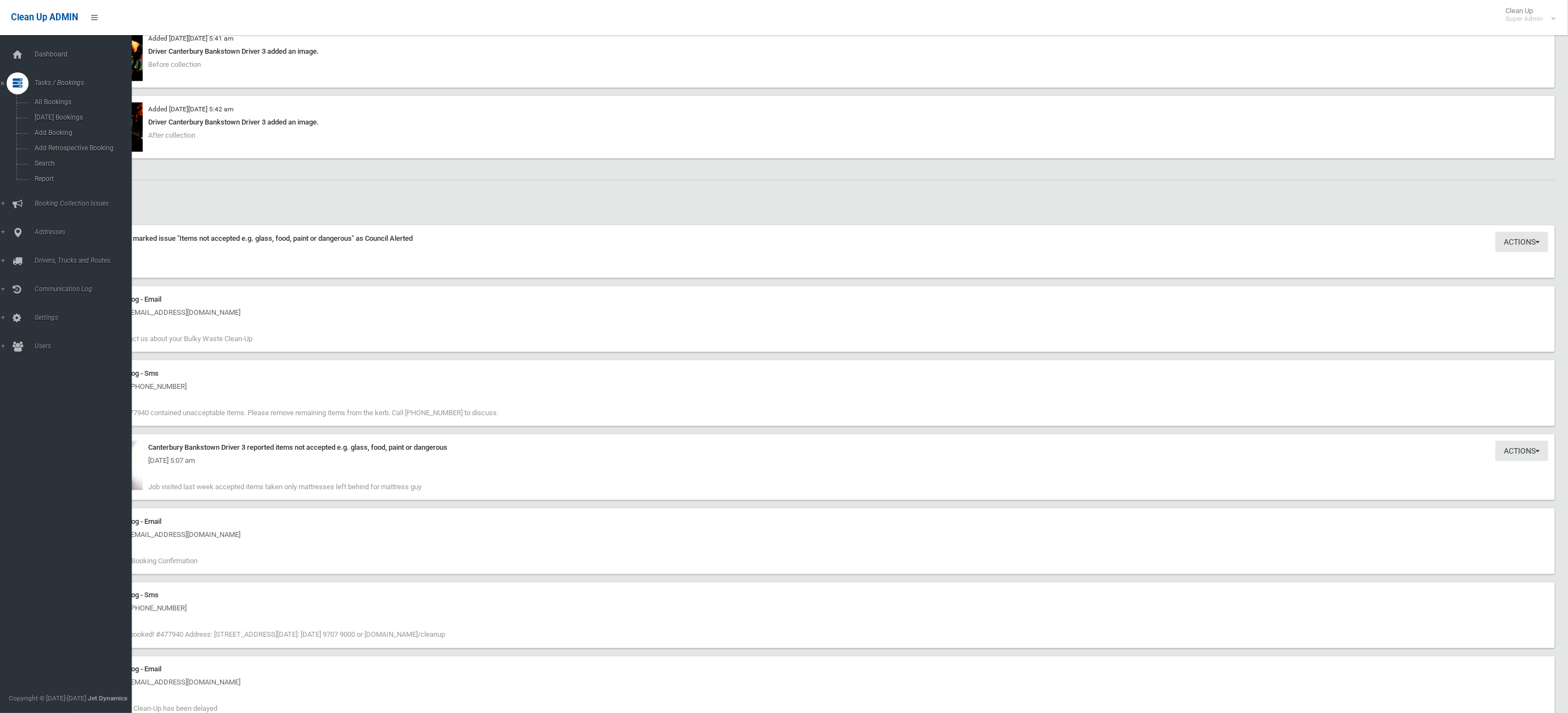
click at [27, 40] on div "Dashboard Tasks / Bookings All Bookings Today's Bookings Add Booking Add Retros…" at bounding box center [72, 373] width 144 height 678
click at [17, 54] on icon at bounding box center [18, 55] width 12 height 22
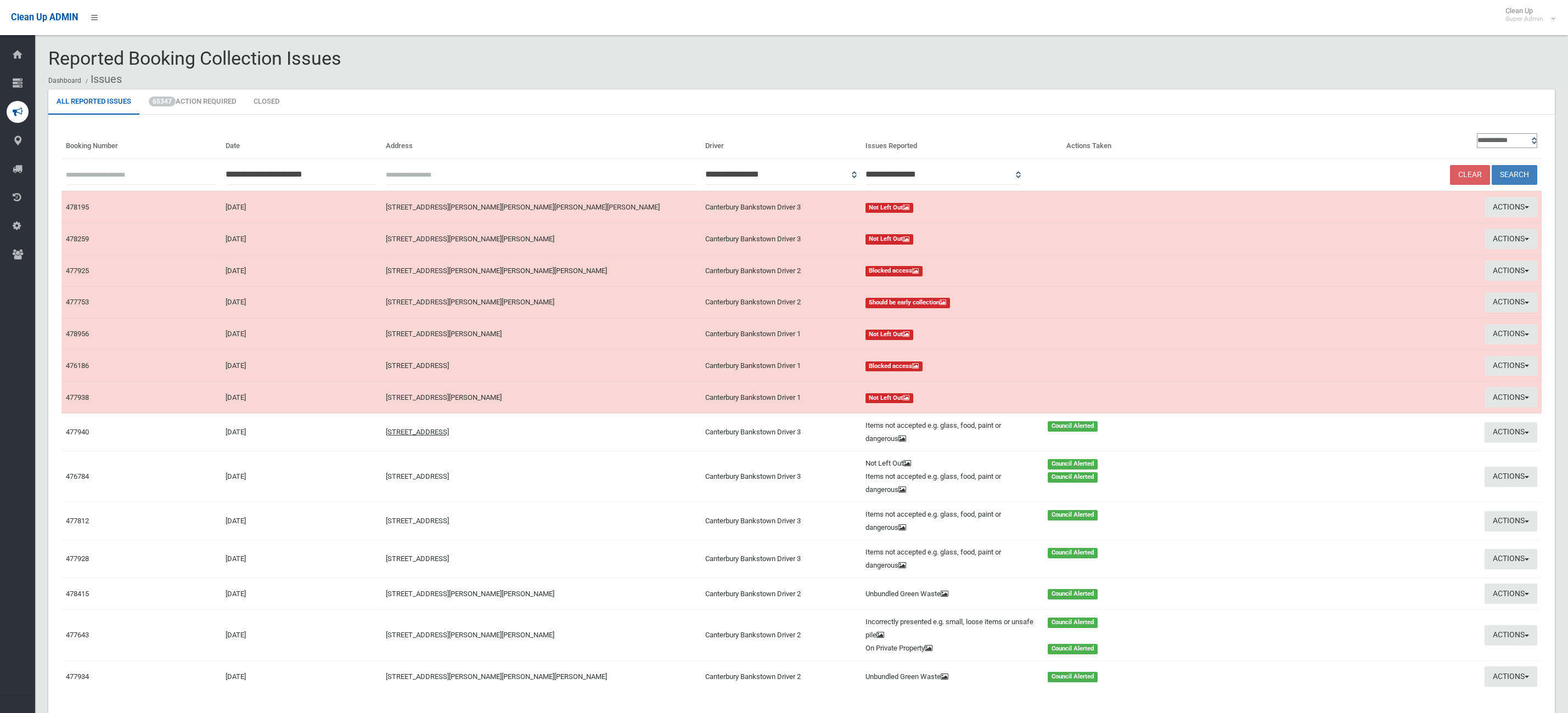
scroll to position [40, 0]
